Goal: Task Accomplishment & Management: Use online tool/utility

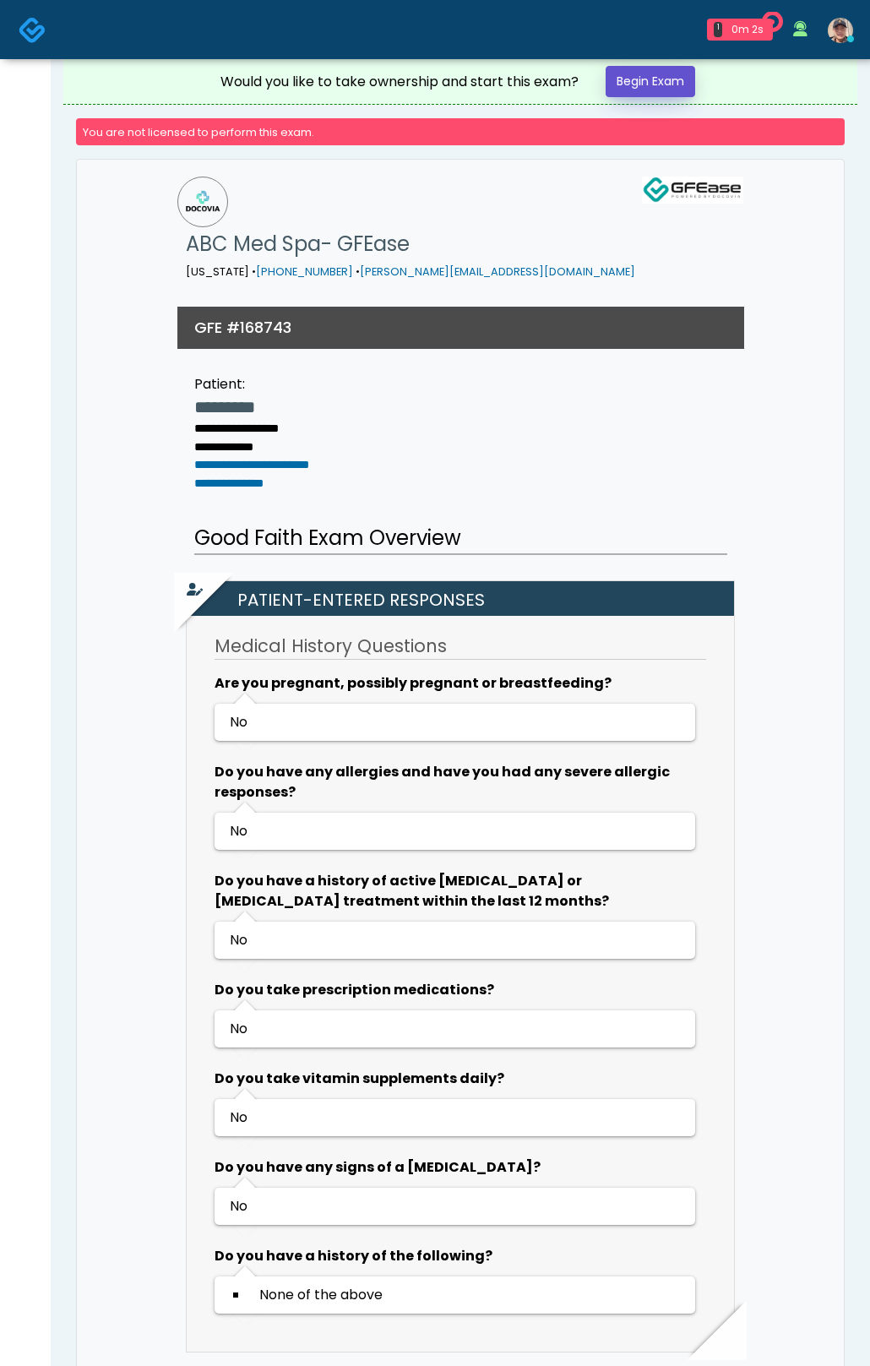
click at [684, 90] on link "Begin Exam" at bounding box center [651, 81] width 90 height 31
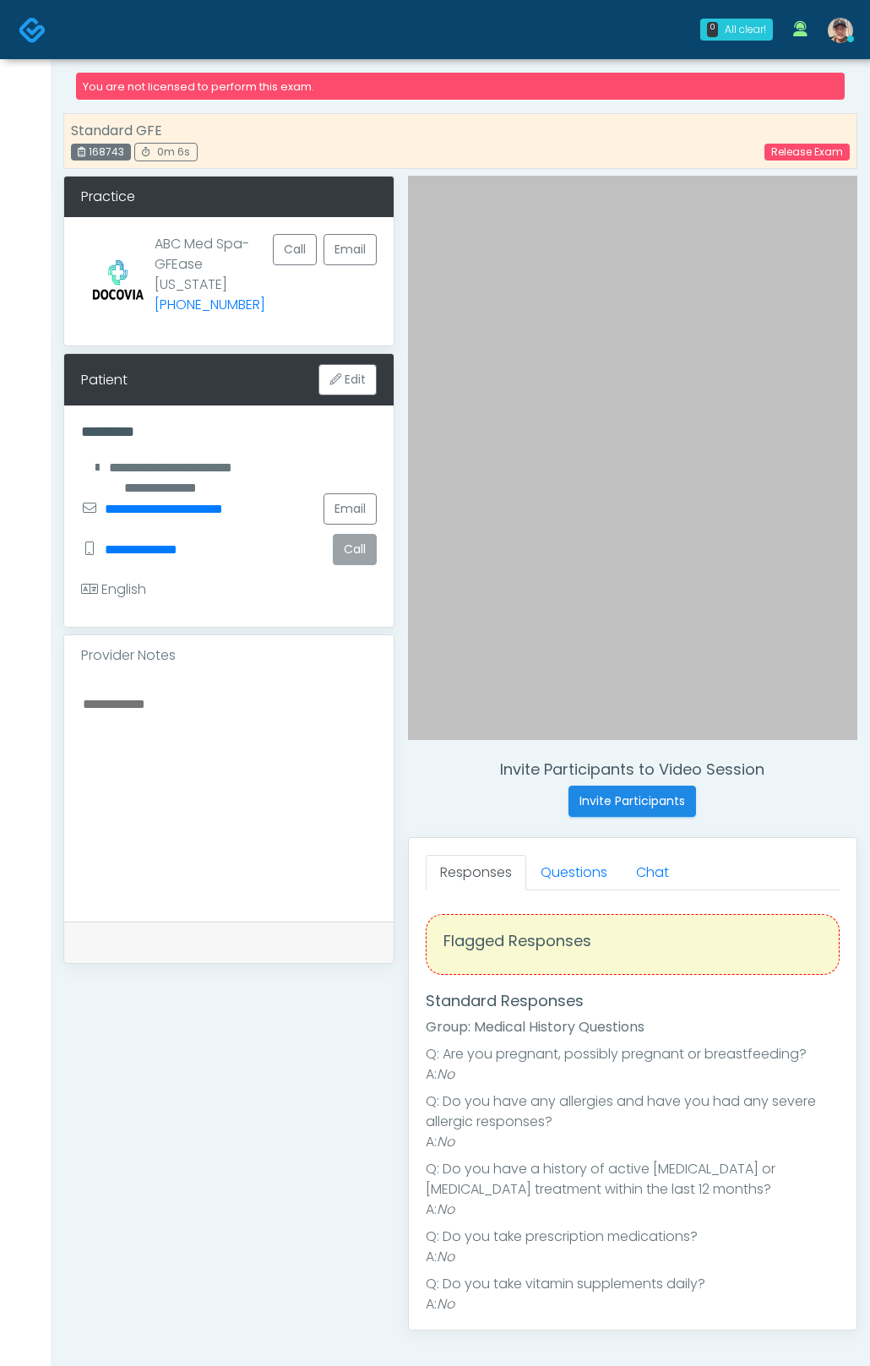
click at [357, 555] on button "Call" at bounding box center [355, 549] width 44 height 31
click at [360, 550] on button "Call" at bounding box center [355, 549] width 44 height 31
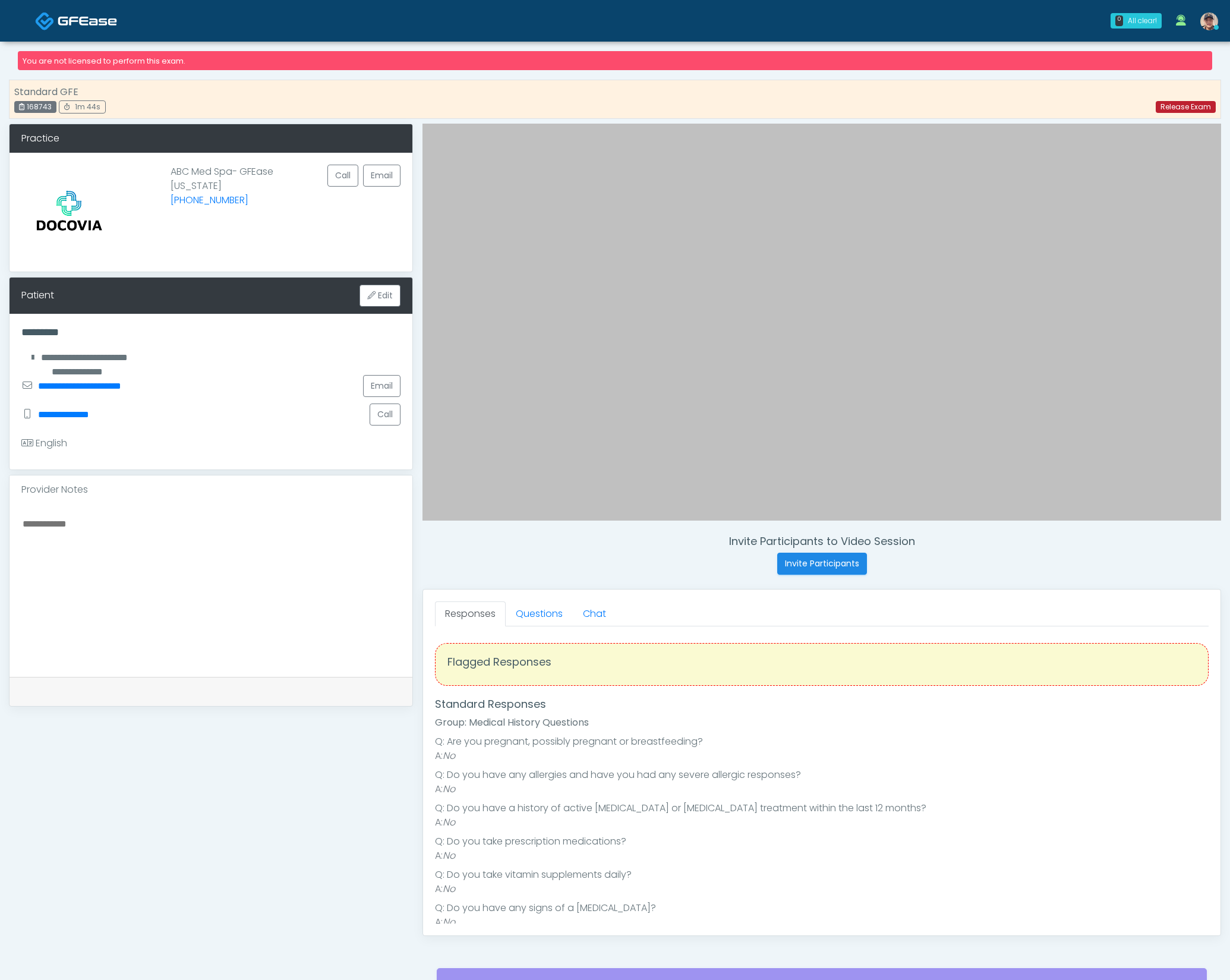
click at [611, 108] on link "Release Exam" at bounding box center [1186, 107] width 60 height 12
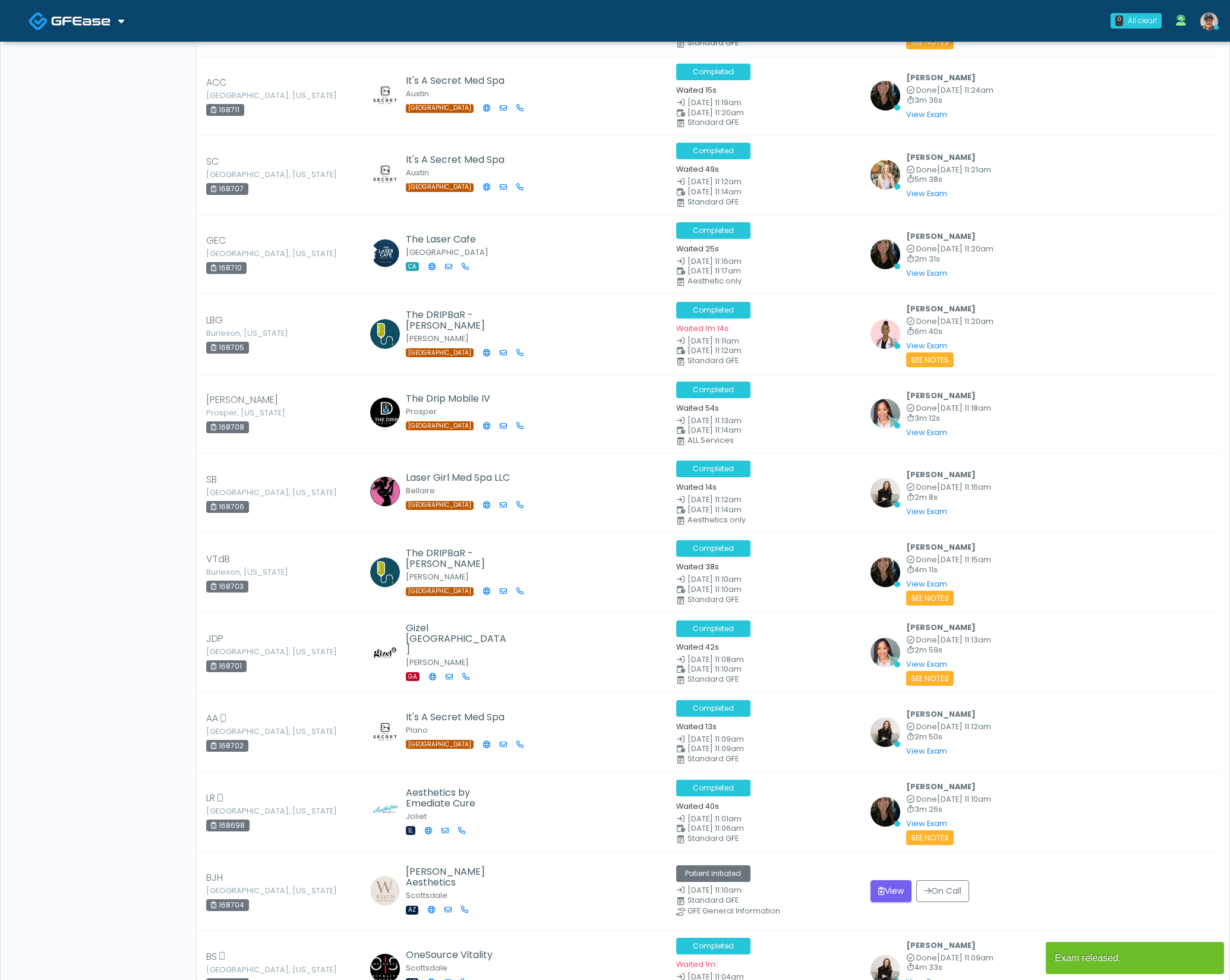
scroll to position [2543, 0]
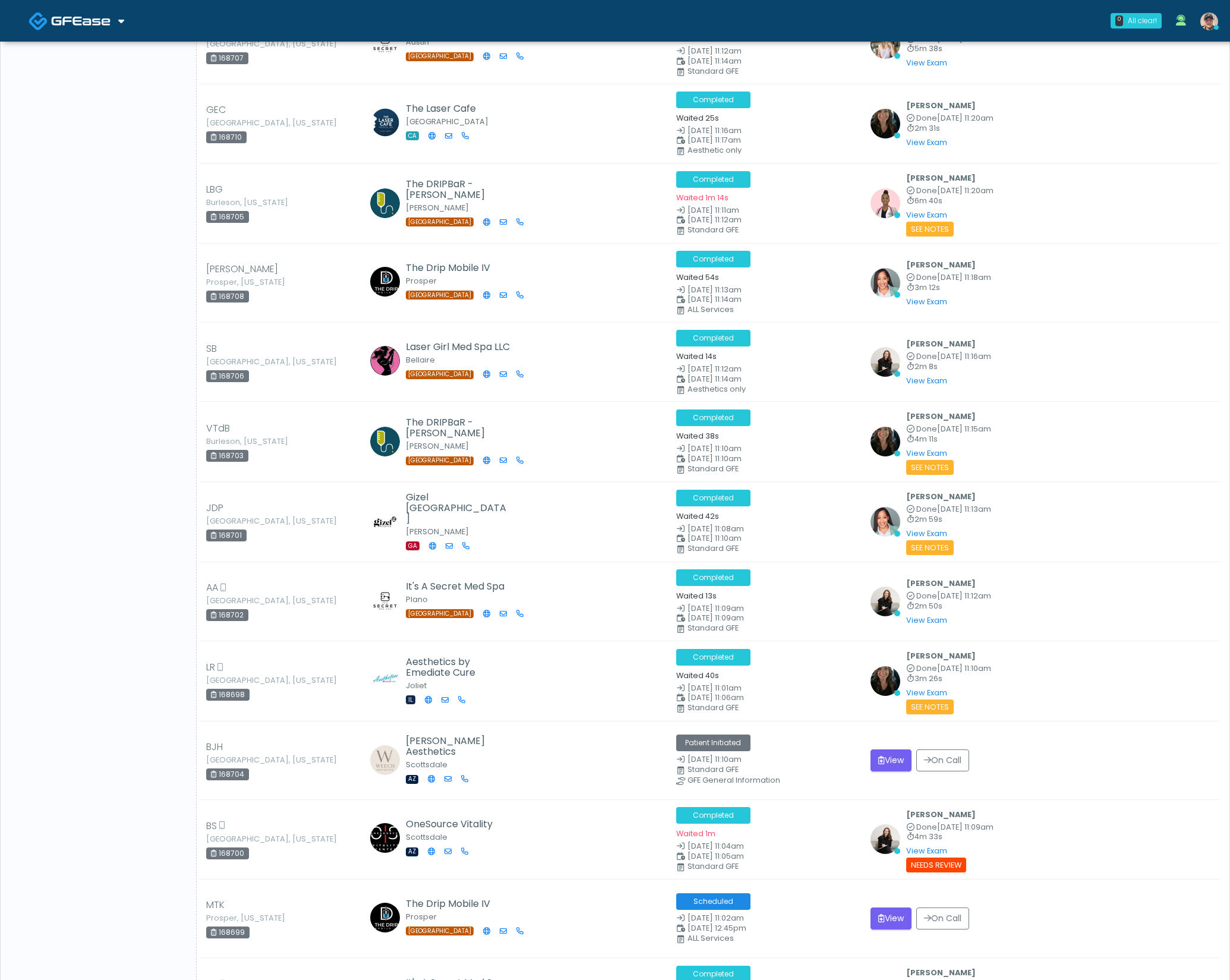
click at [110, 401] on div "Overview 2m 59s 4m 39s 57 3 Providers [PERSON_NAME] AZ CA CO IL MI [GEOGRAPHIC_…" at bounding box center [99, 815] width 196 height 6645
